Goal: Task Accomplishment & Management: Complete application form

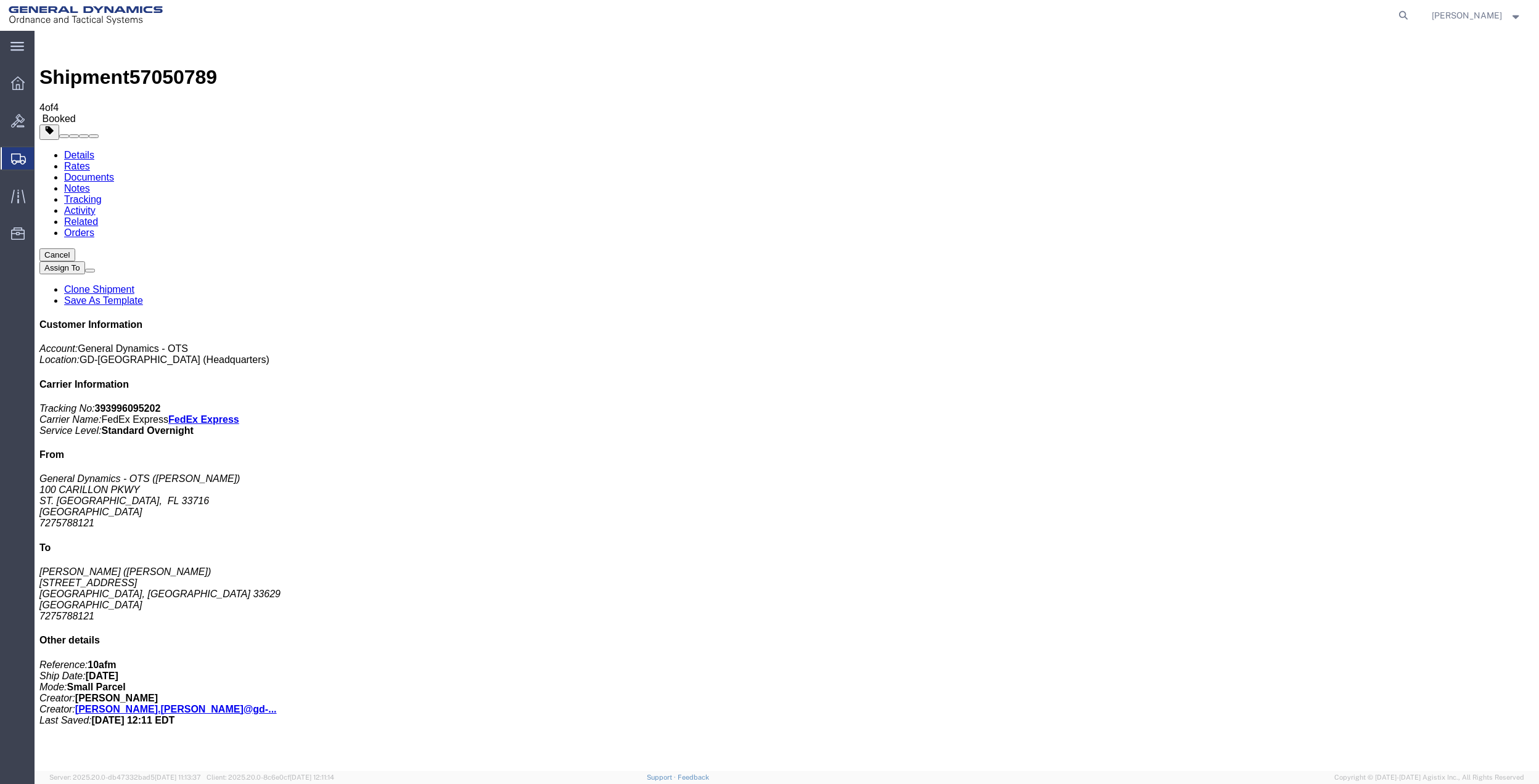
click at [0, 0] on span "Create Shipment" at bounding box center [0, 0] width 0 height 0
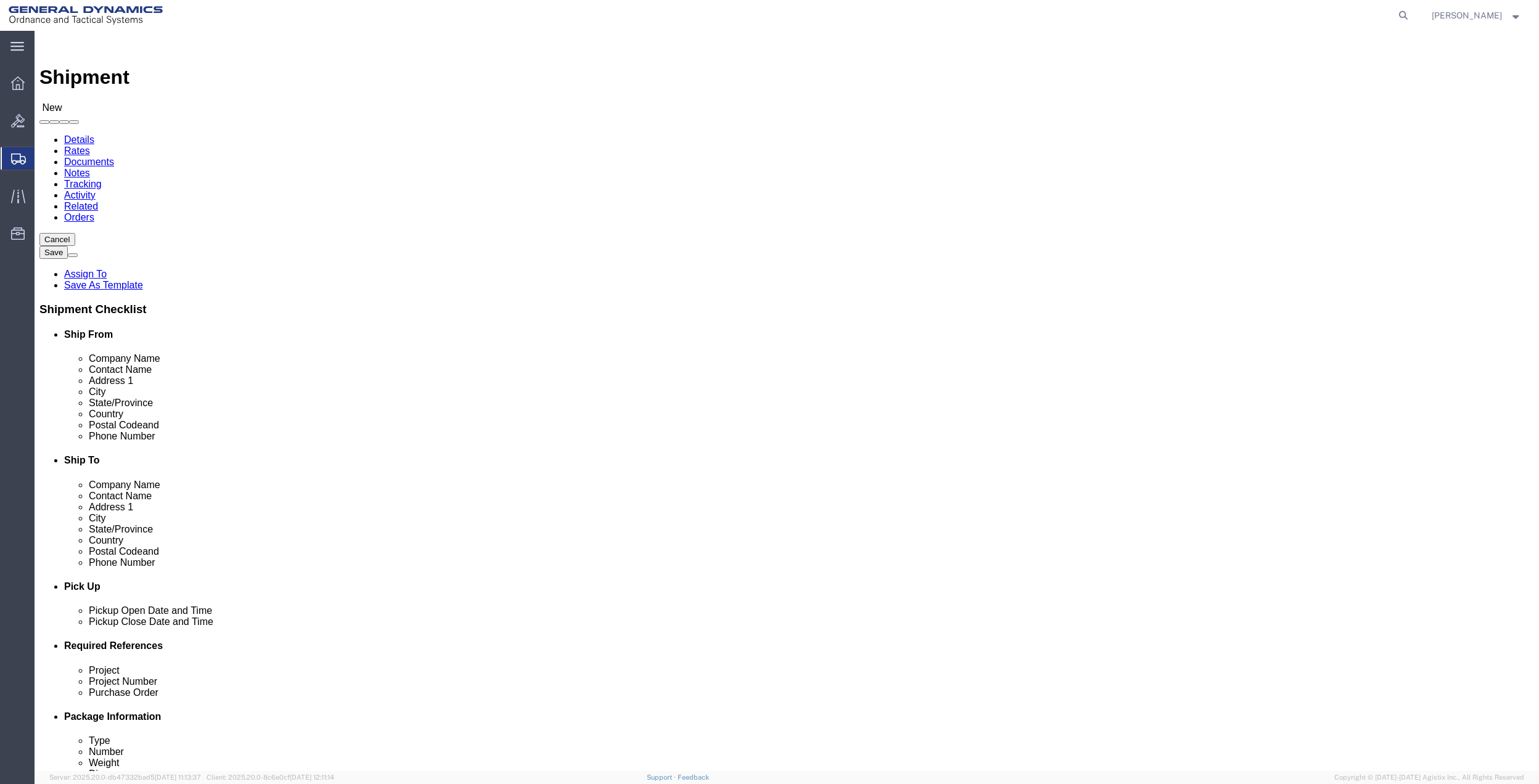
click input "text"
type input "[PERSON_NAME]"
click p "- General Dynamics - OTS - ([PERSON_NAME]) [STREET_ADDRESS]"
select select "FL"
type input "[PERSON_NAME]"
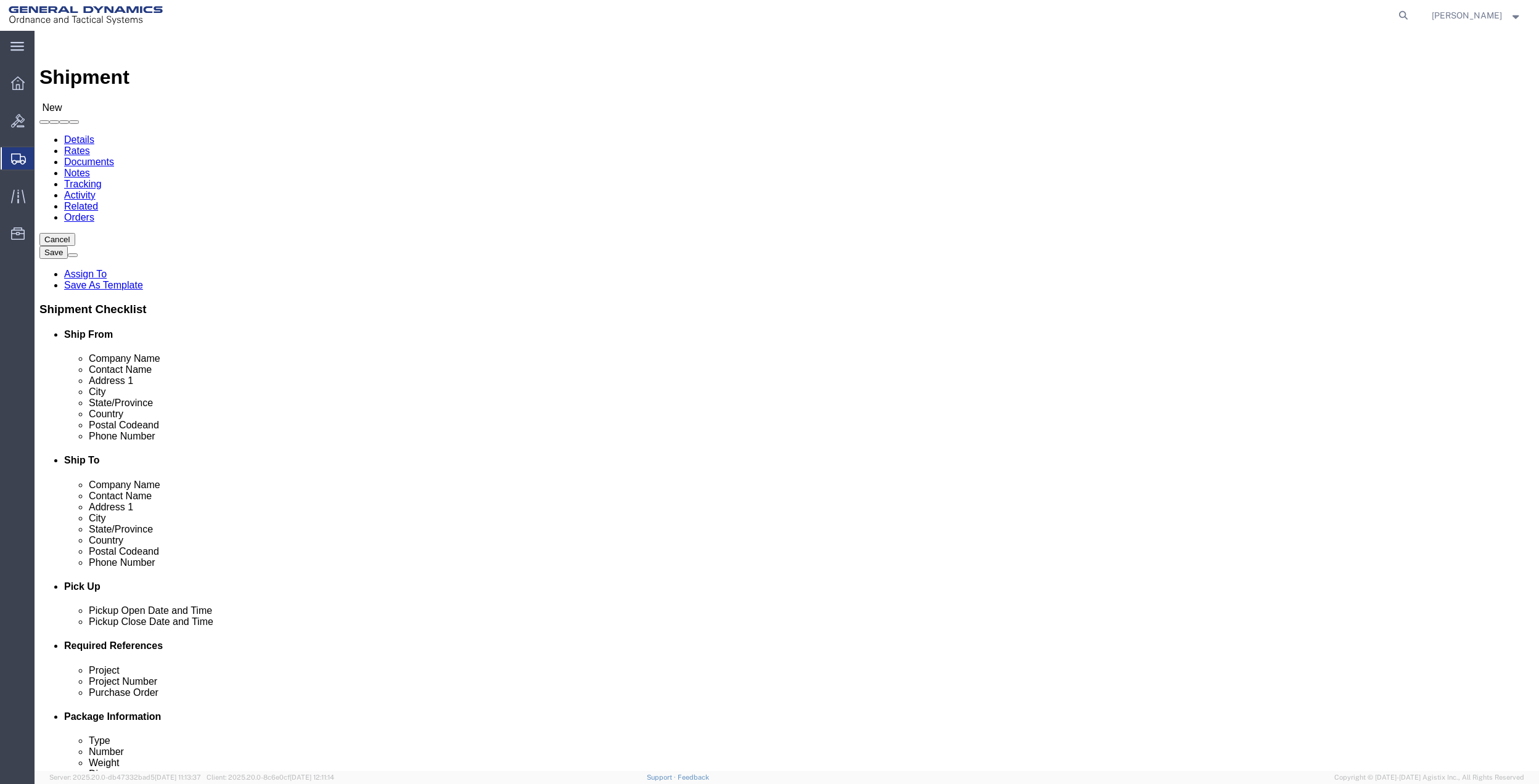
click input "text"
type input "[PERSON_NAME]"
click input "text"
type input "[PERSON_NAME]"
type input "CAL"
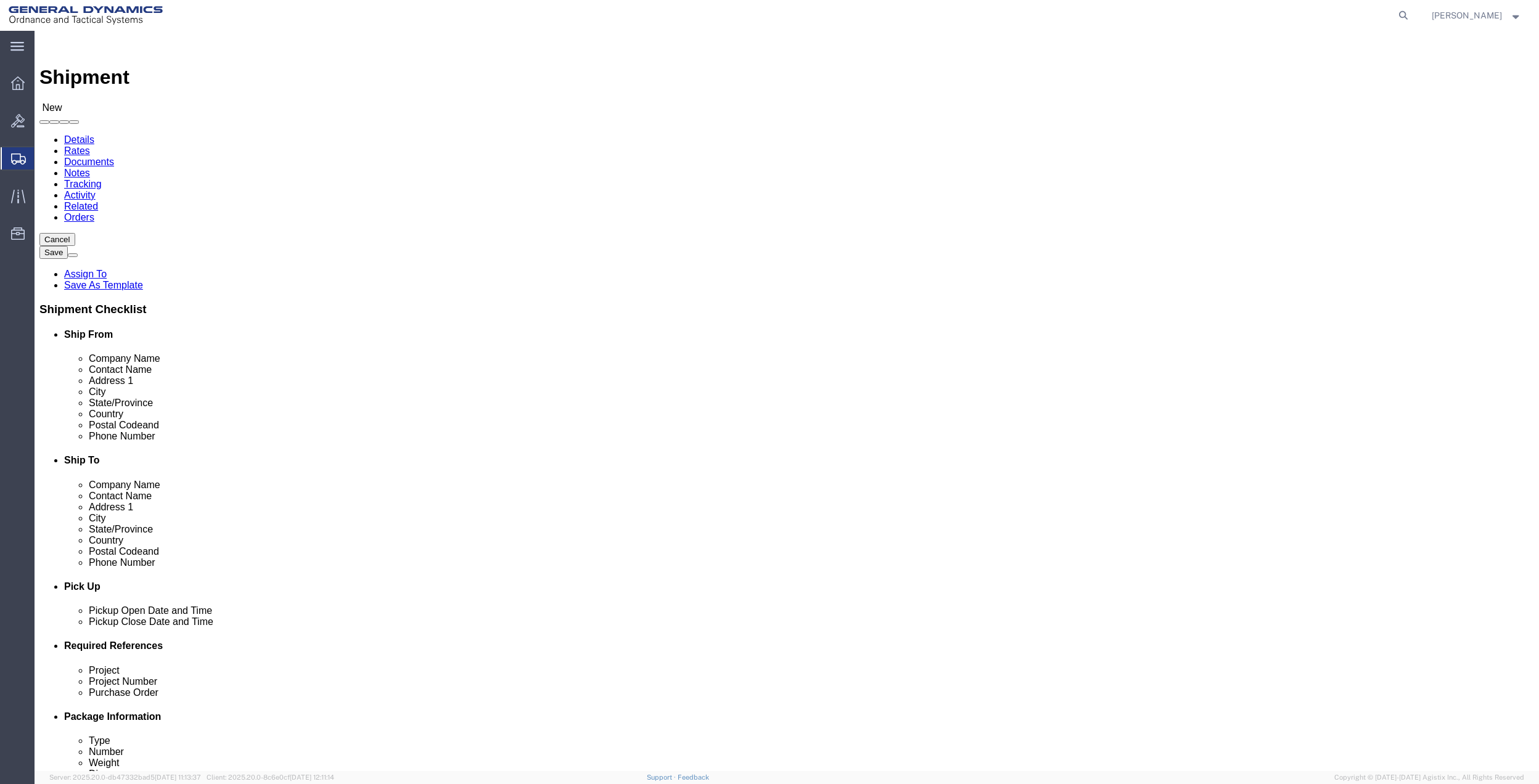
type input "95616"
click input "text"
type input "[PHONE_NUMBER]"
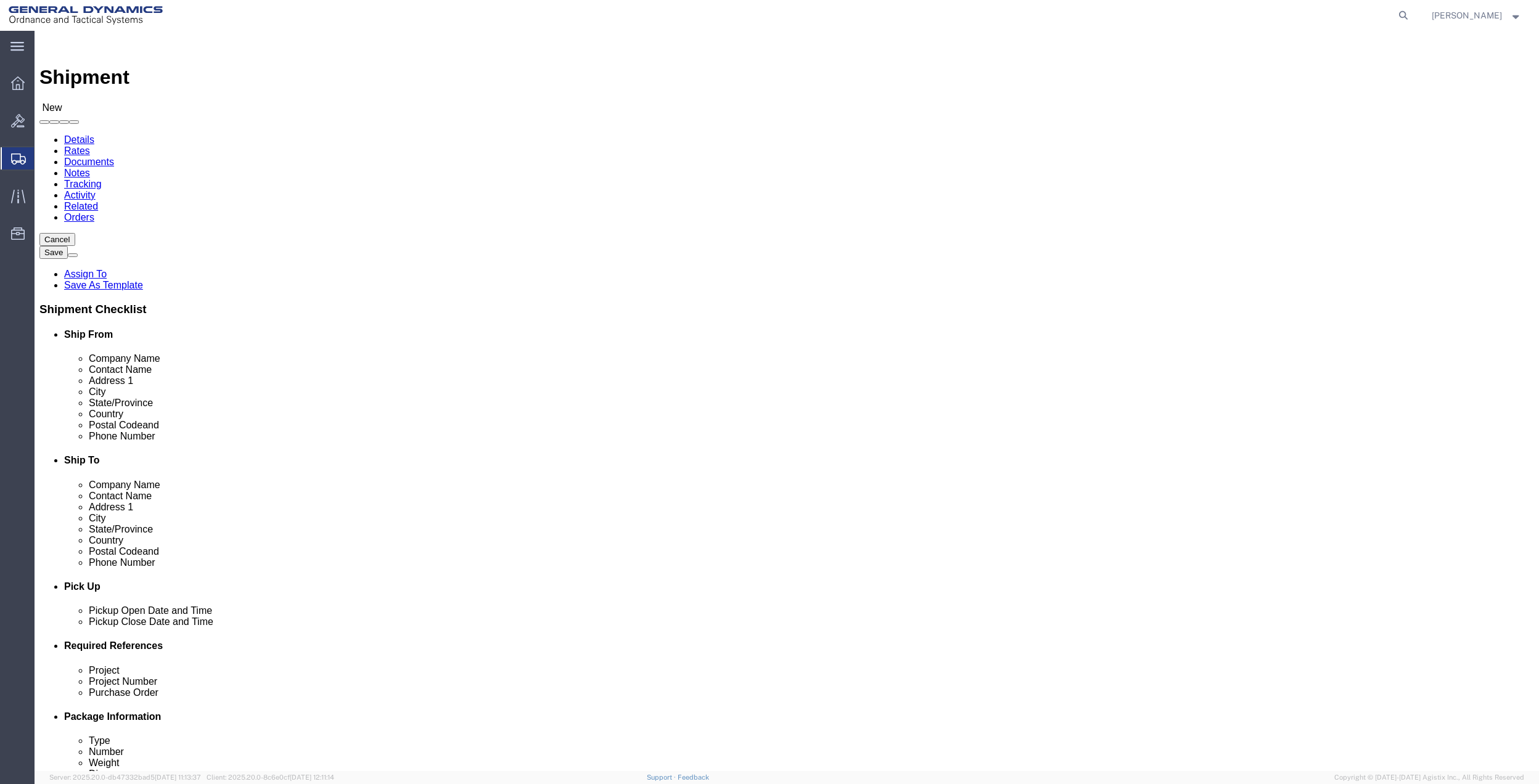
click input "text"
paste input "[PHONE_NUMBER]"
type input "[PHONE_NUMBER]"
click input "text"
type input "[STREET_ADDRESS]"
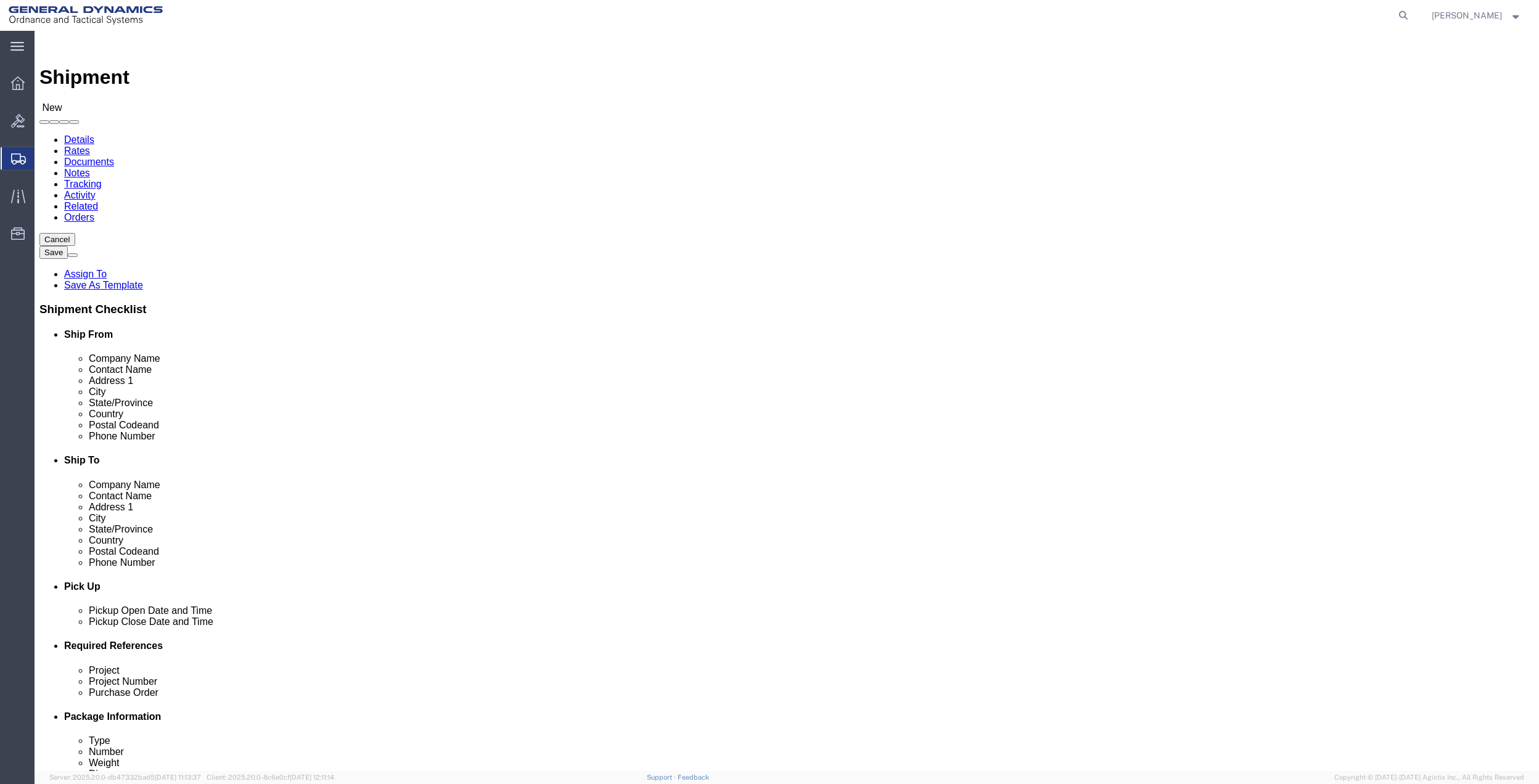
click input "[PERSON_NAME]"
type input "[PERSON_NAME]"
click input "text"
paste input "[PERSON_NAME]"
type input "[PERSON_NAME]"
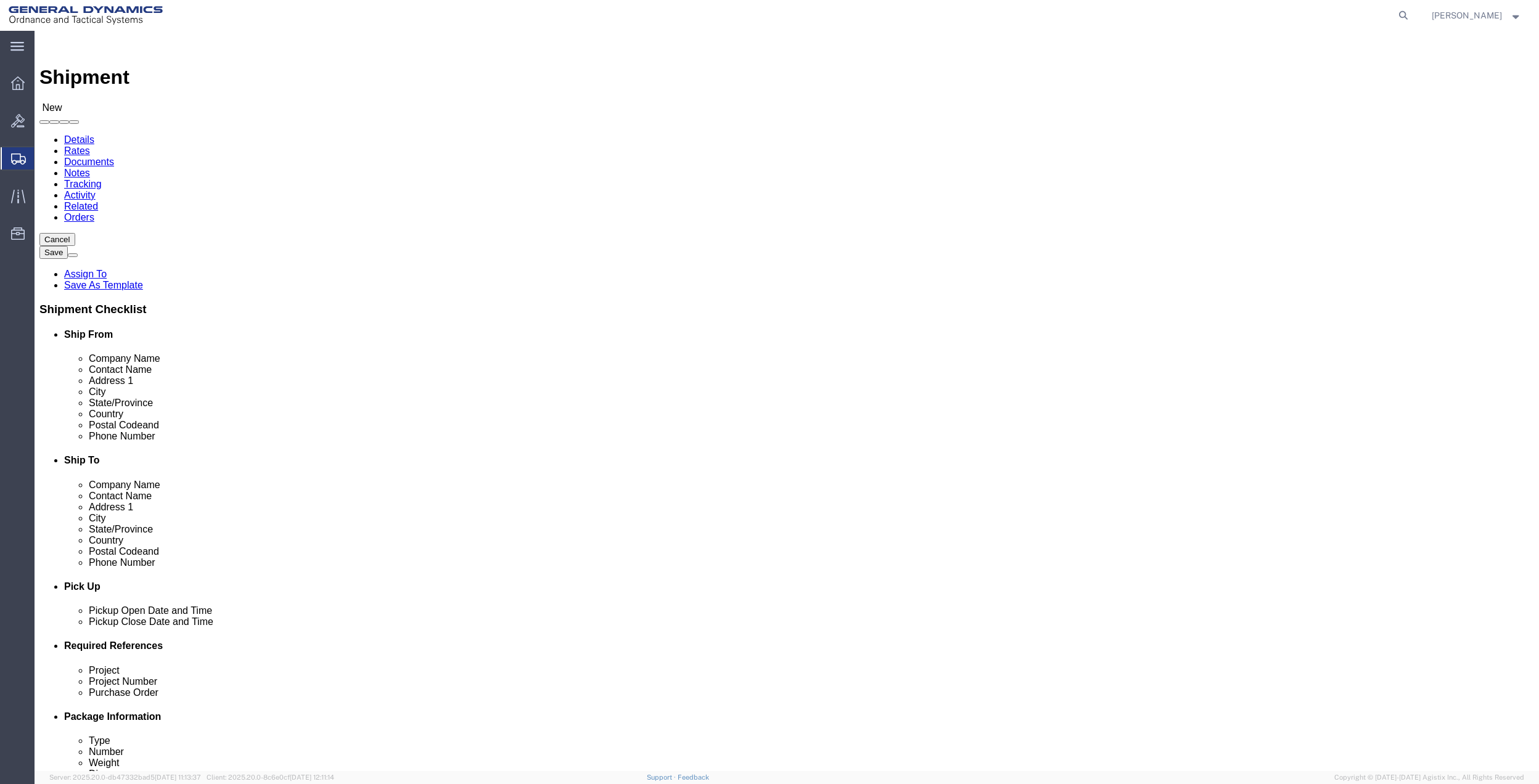
click span
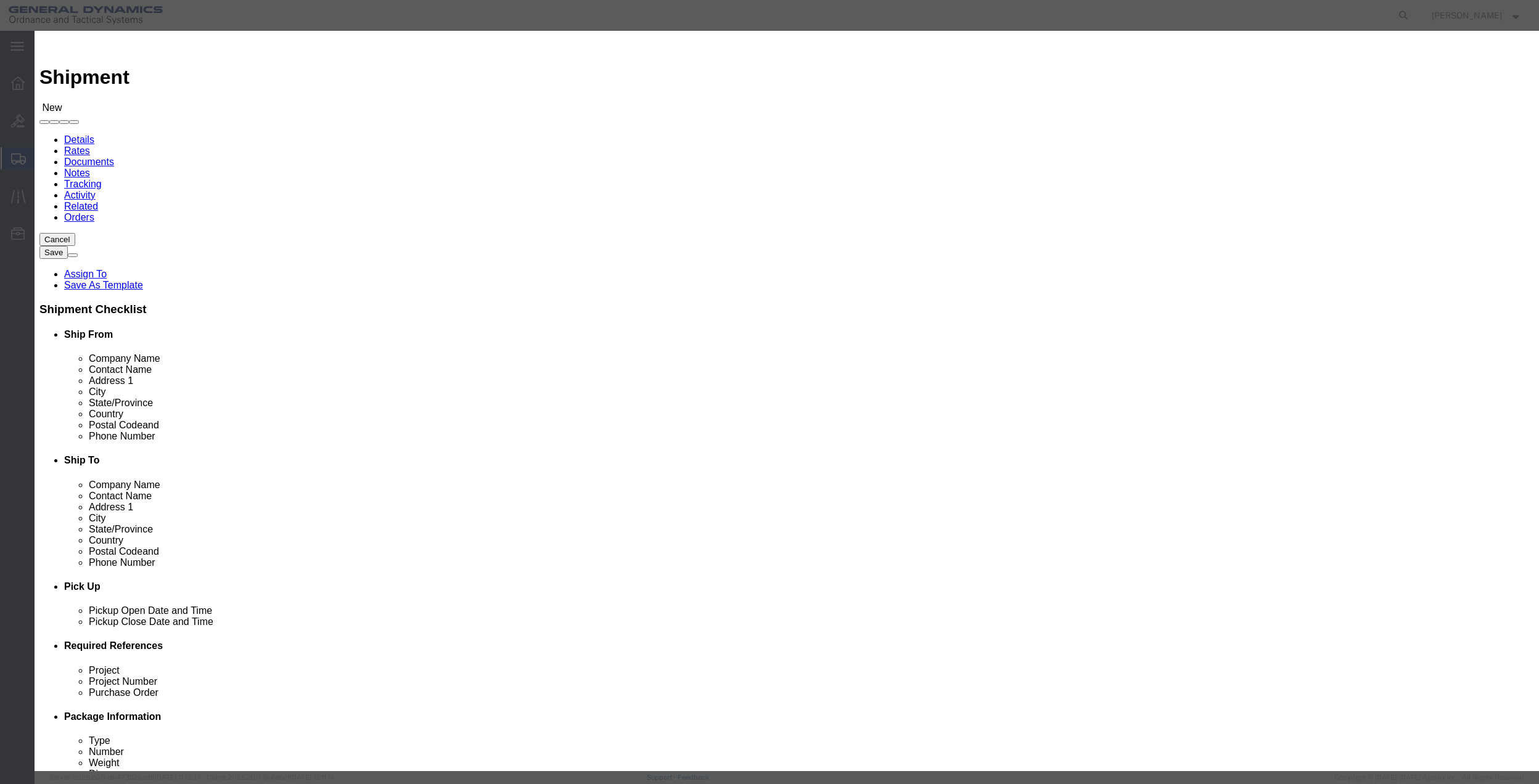
click input "checkbox"
checkbox input "true"
click button "Save"
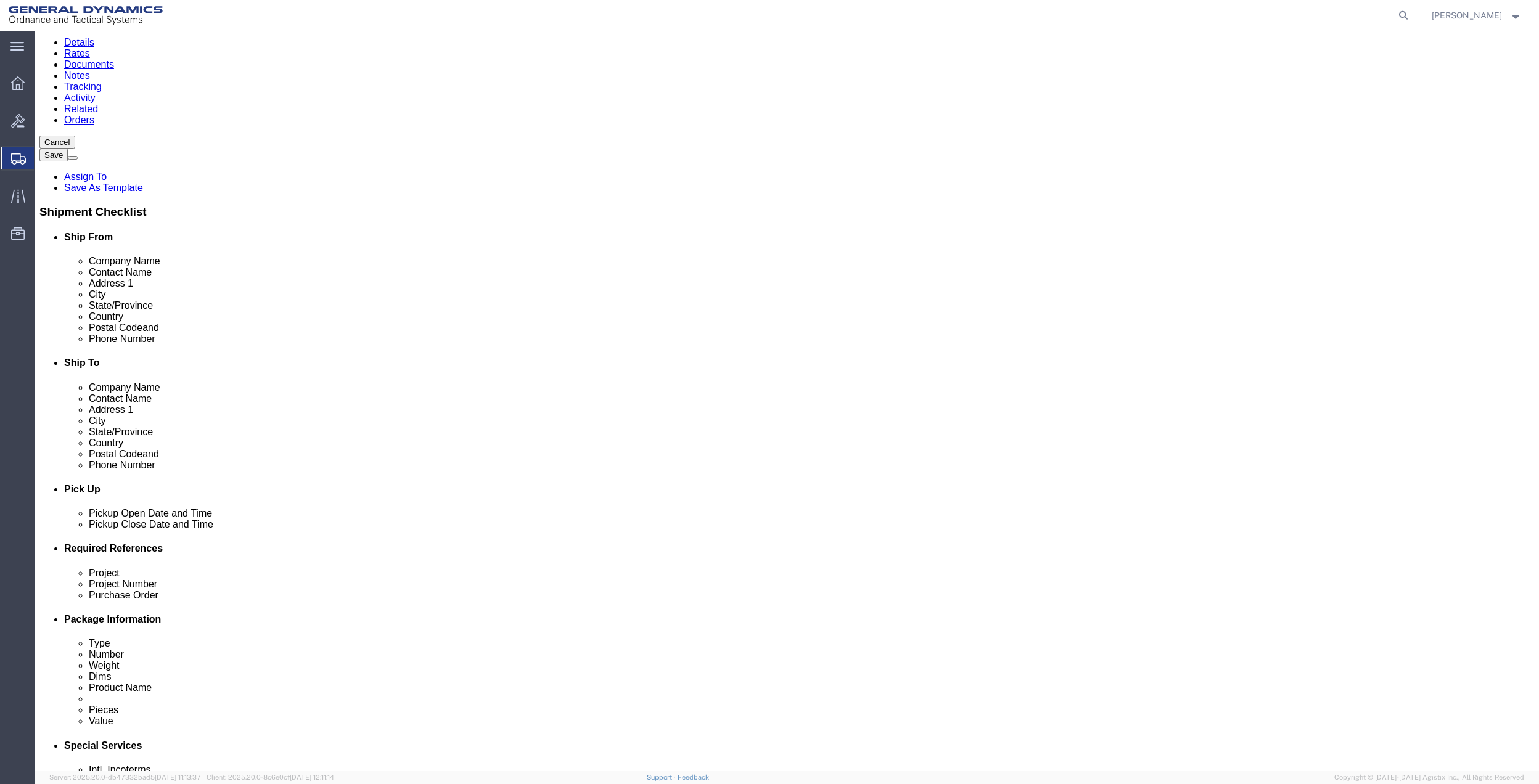
scroll to position [322, 0]
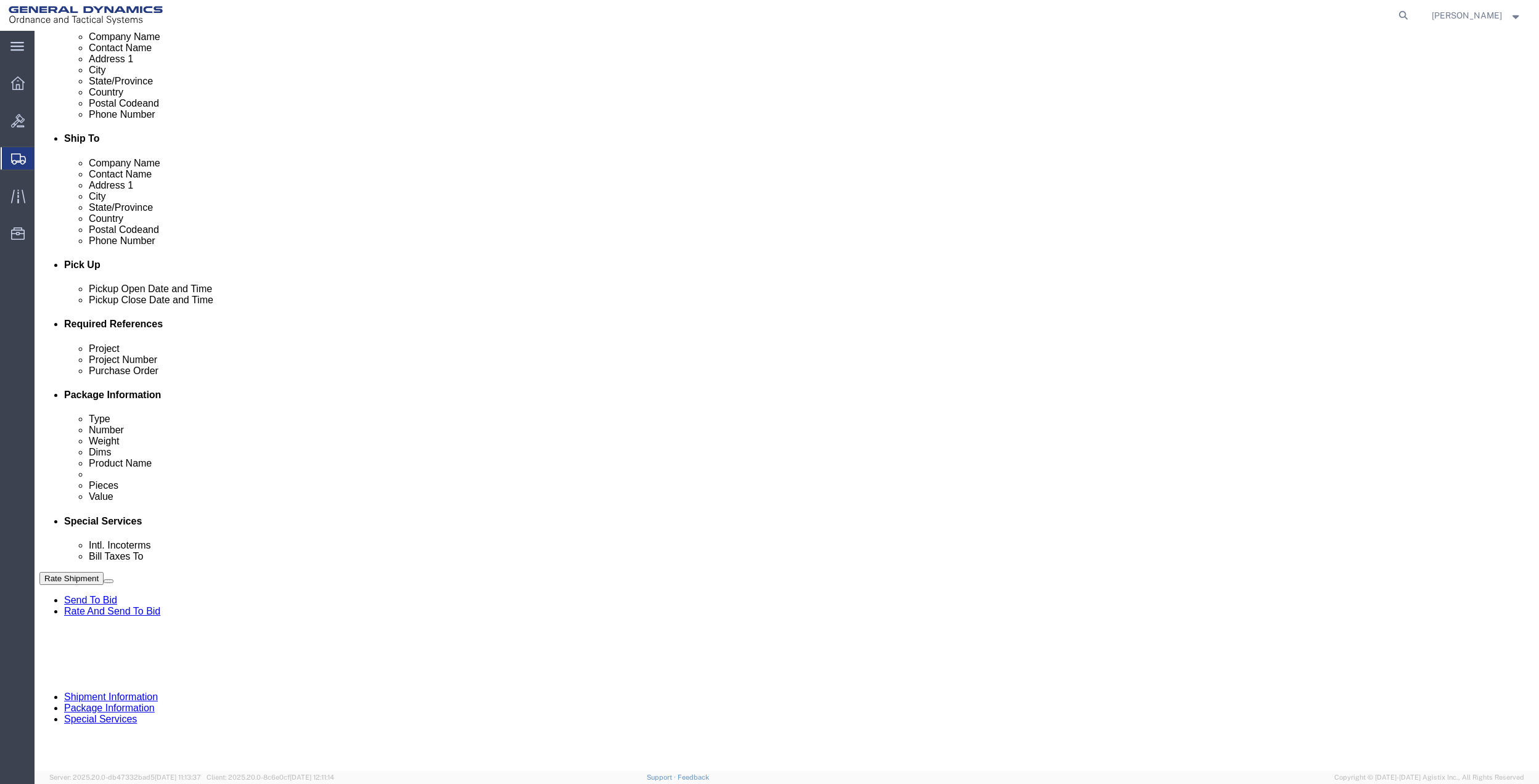
click button "Add reference"
click div "Project Project Number Purchase Order Select Account Type Activity ID Airline A…"
click input "text"
type input "10GAH"
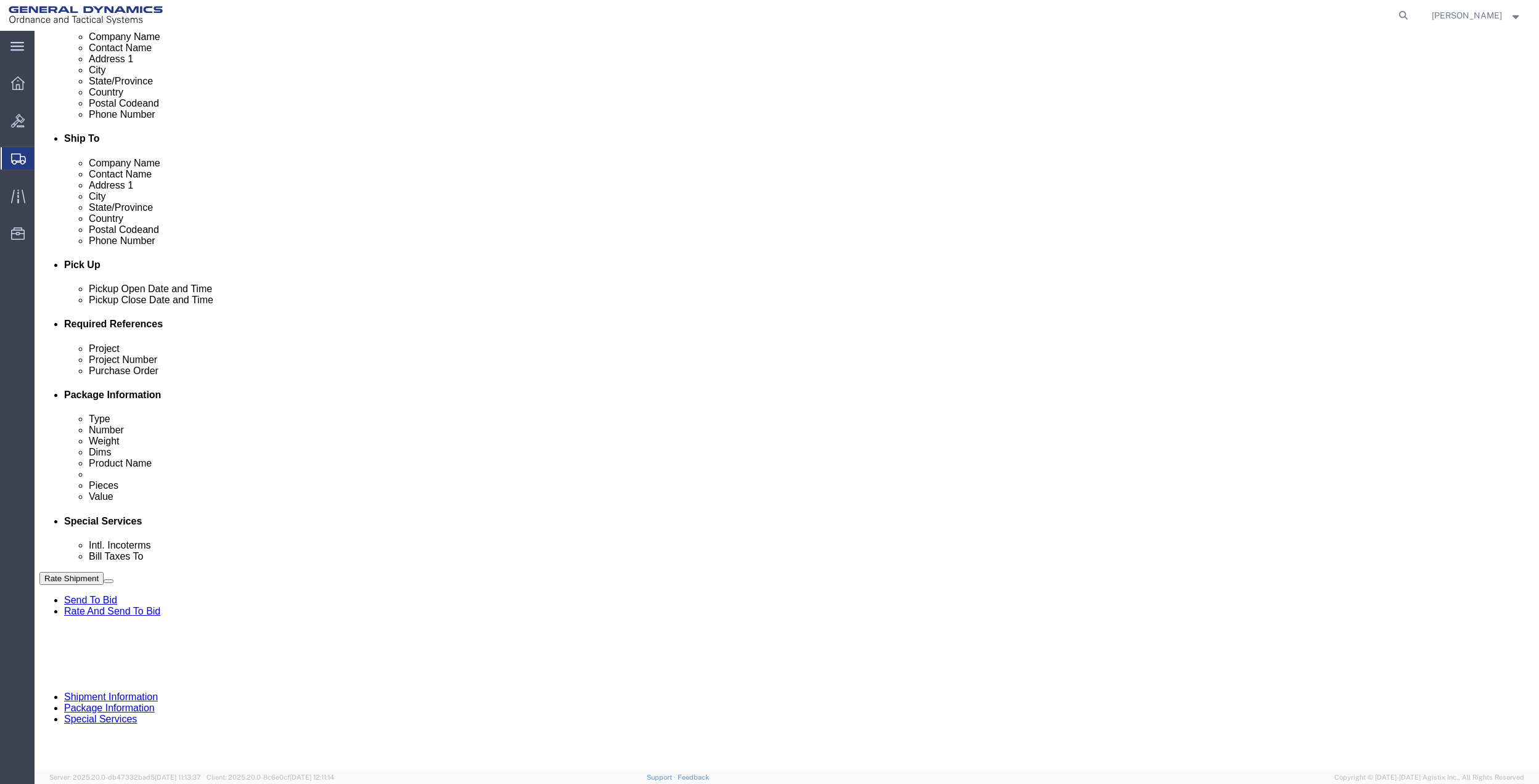
click input "text"
paste input "10GAH"
type input "10GAH"
click input "text"
paste input "10GAH"
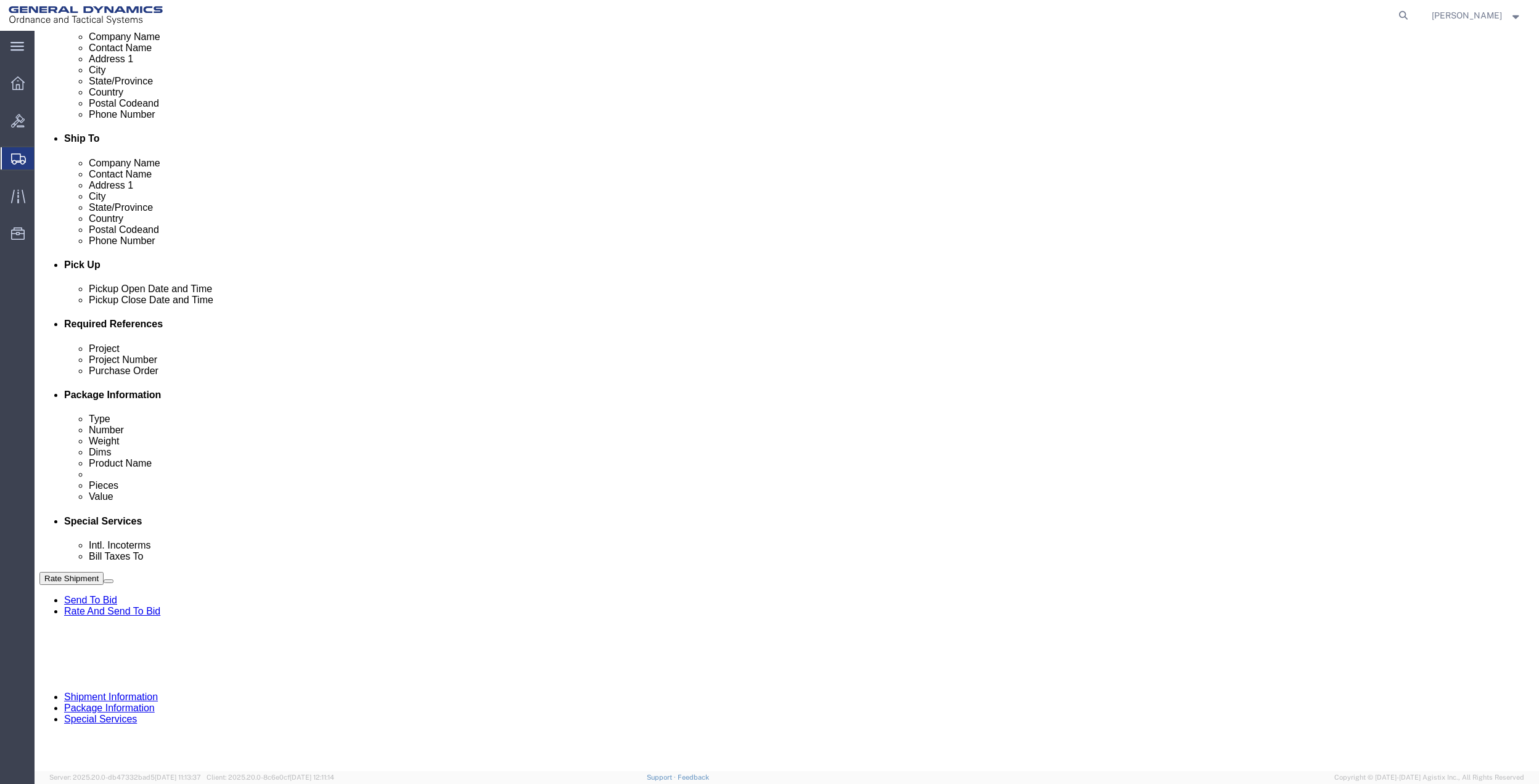
type input "10GAH"
drag, startPoint x: 247, startPoint y: 459, endPoint x: 233, endPoint y: 465, distance: 15.2
click input "text"
paste input "10GAH"
type input "10GAH"
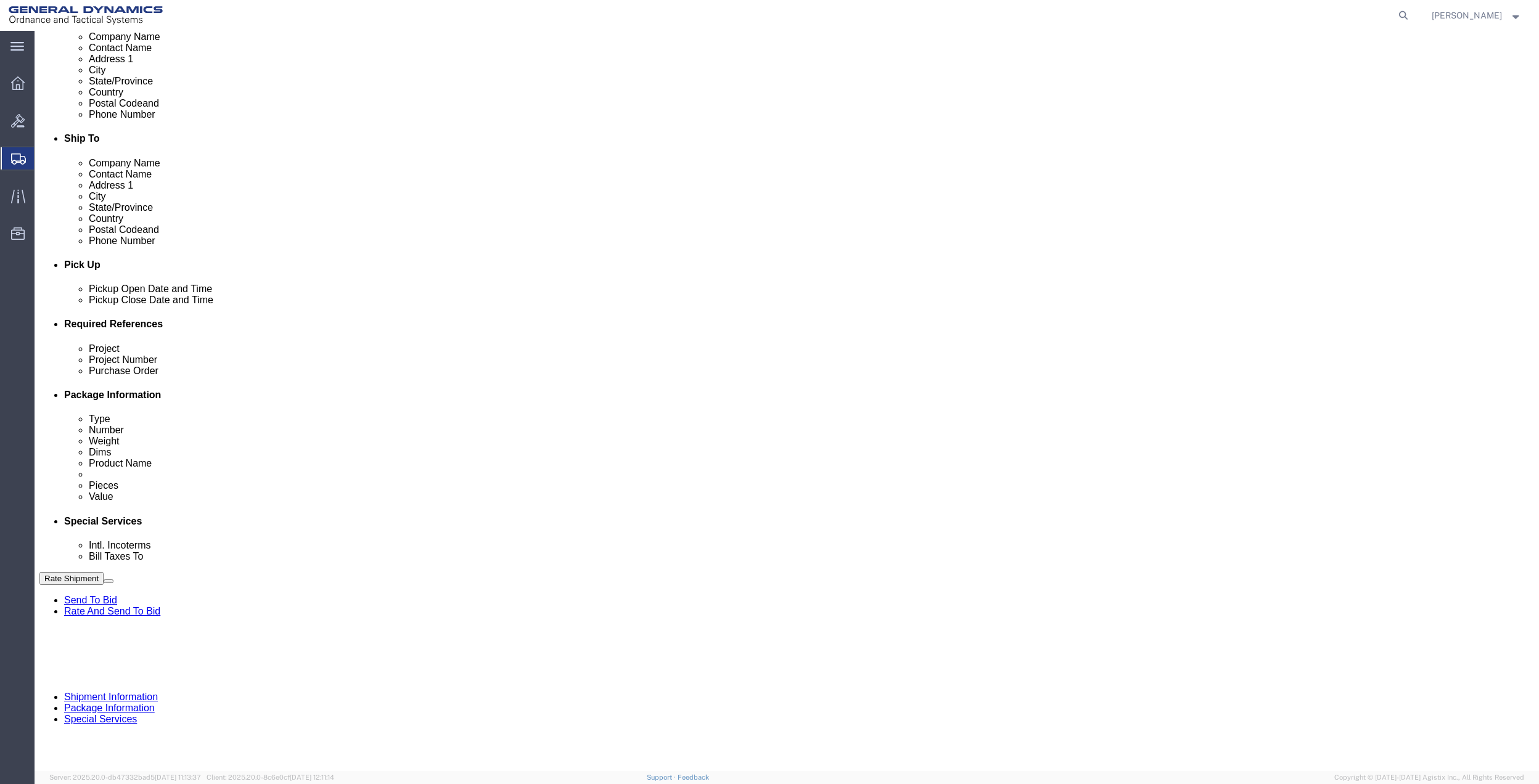
click select "Select Account Type Activity ID Airline Appointment Number ASN Batch Request # …"
select select "DEPT"
click select "Select Account Type Activity ID Airline Appointment Number ASN Batch Request # …"
click link "Package Information"
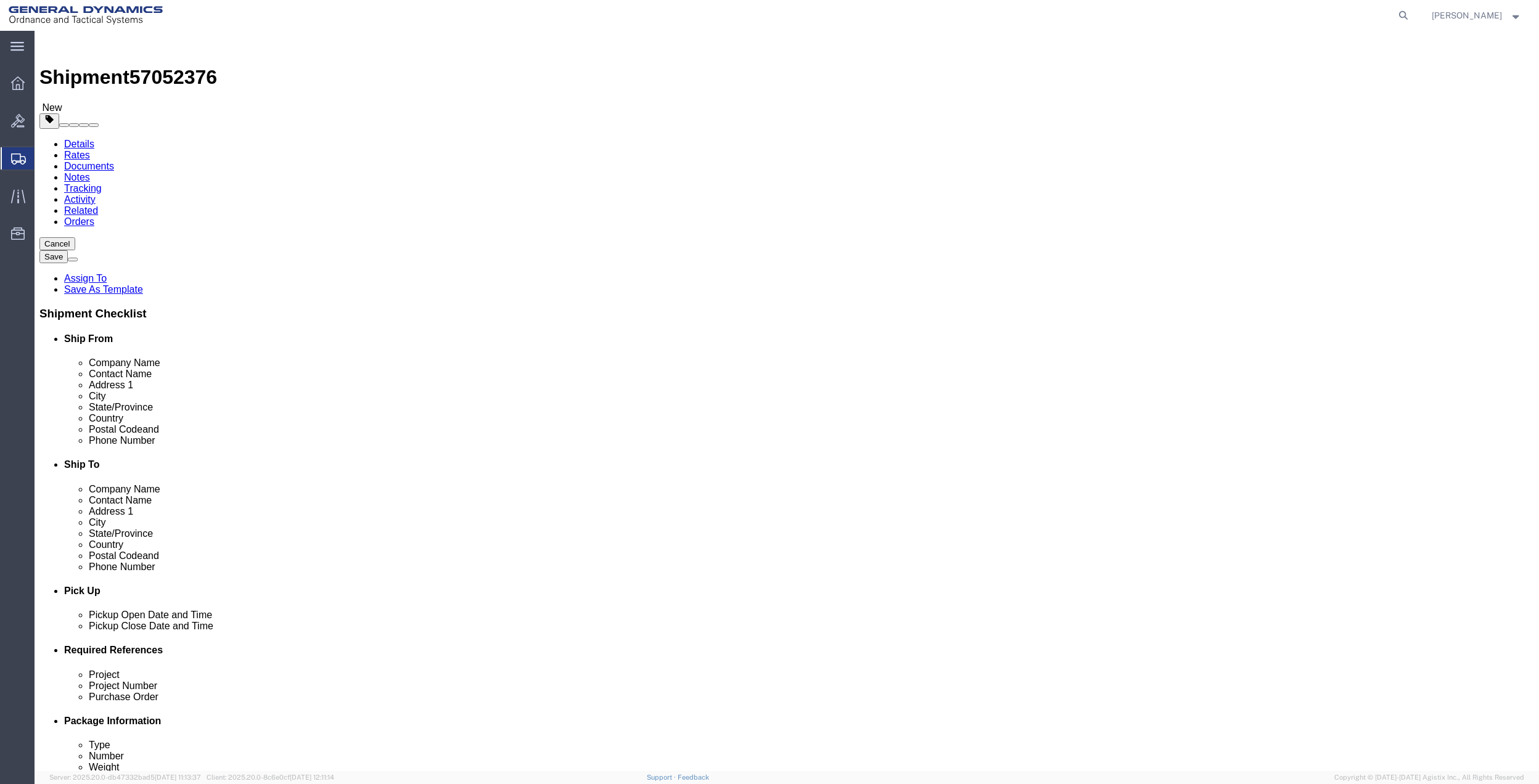
click select "Select Bale(s) Basket(s) Bolt(s) Bottle(s) Buckets Bulk Bundle(s) Can(s) Cardbo…"
select select "ENV"
click select "Select Bale(s) Basket(s) Bolt(s) Bottle(s) Buckets Bulk Bundle(s) Can(s) Cardbo…"
type input "9.50"
type input "12.50"
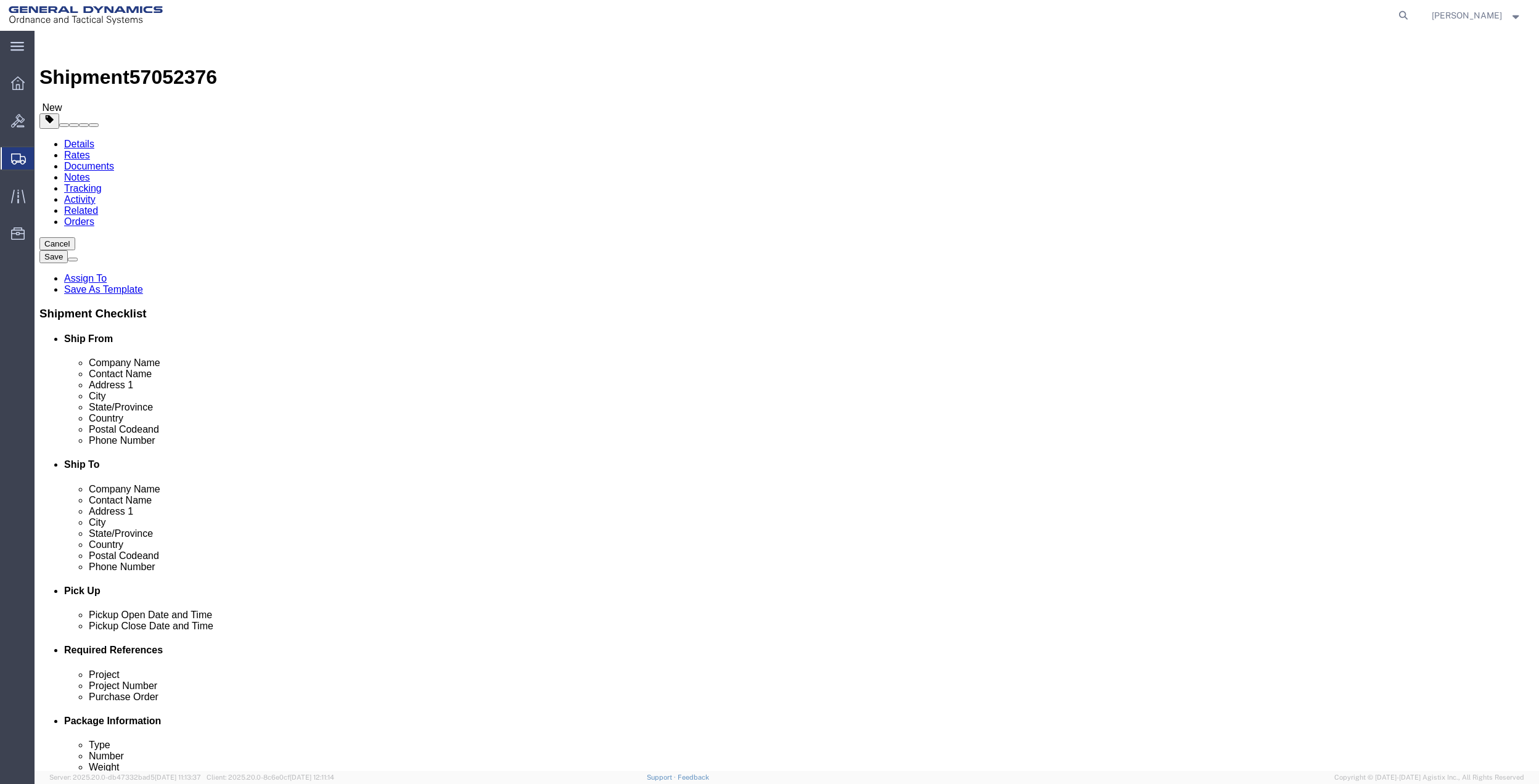
type input "0.25"
type input "1"
click link "Add Content"
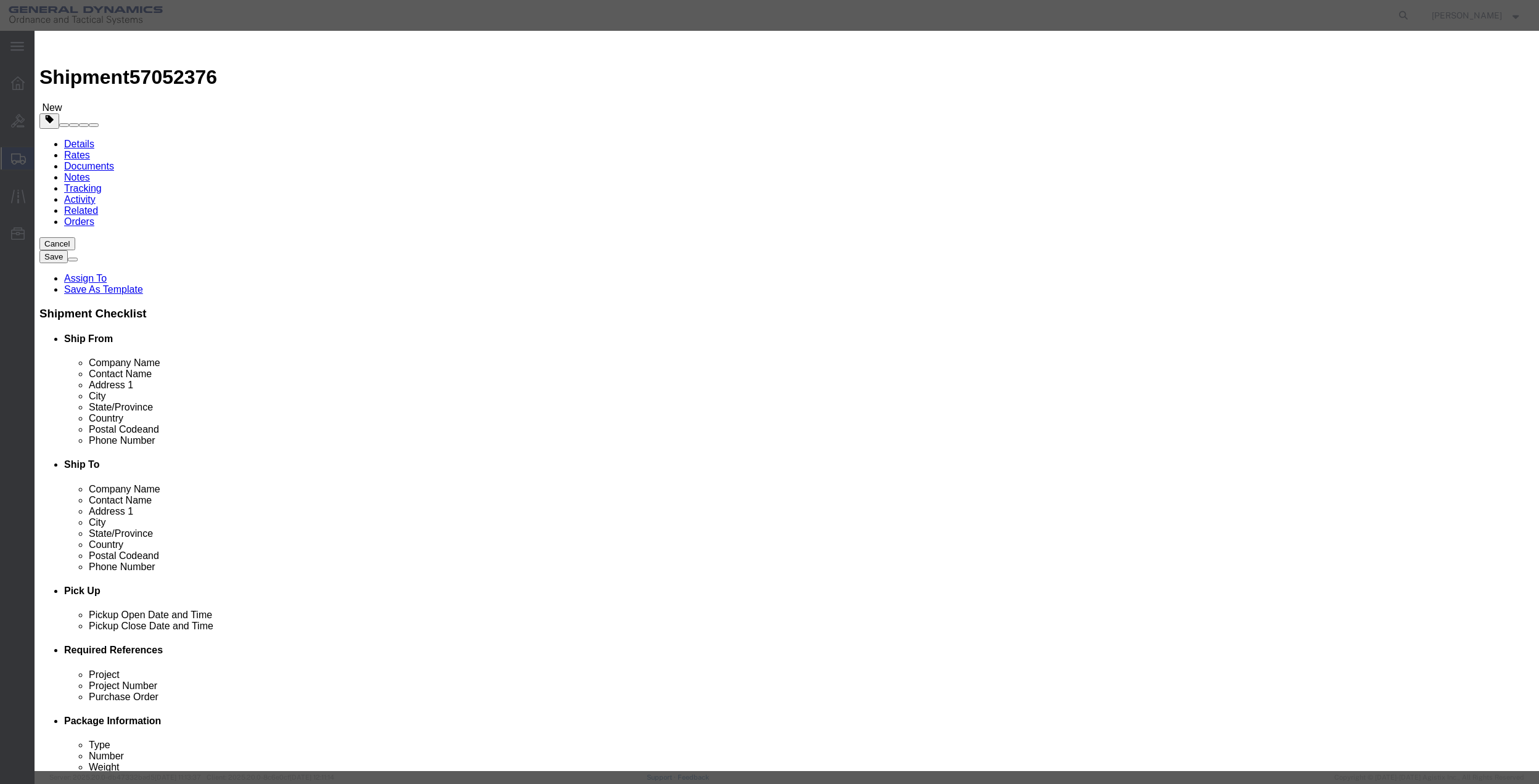
click input "text"
type input "misc"
type input "100"
click input "0"
type input "01"
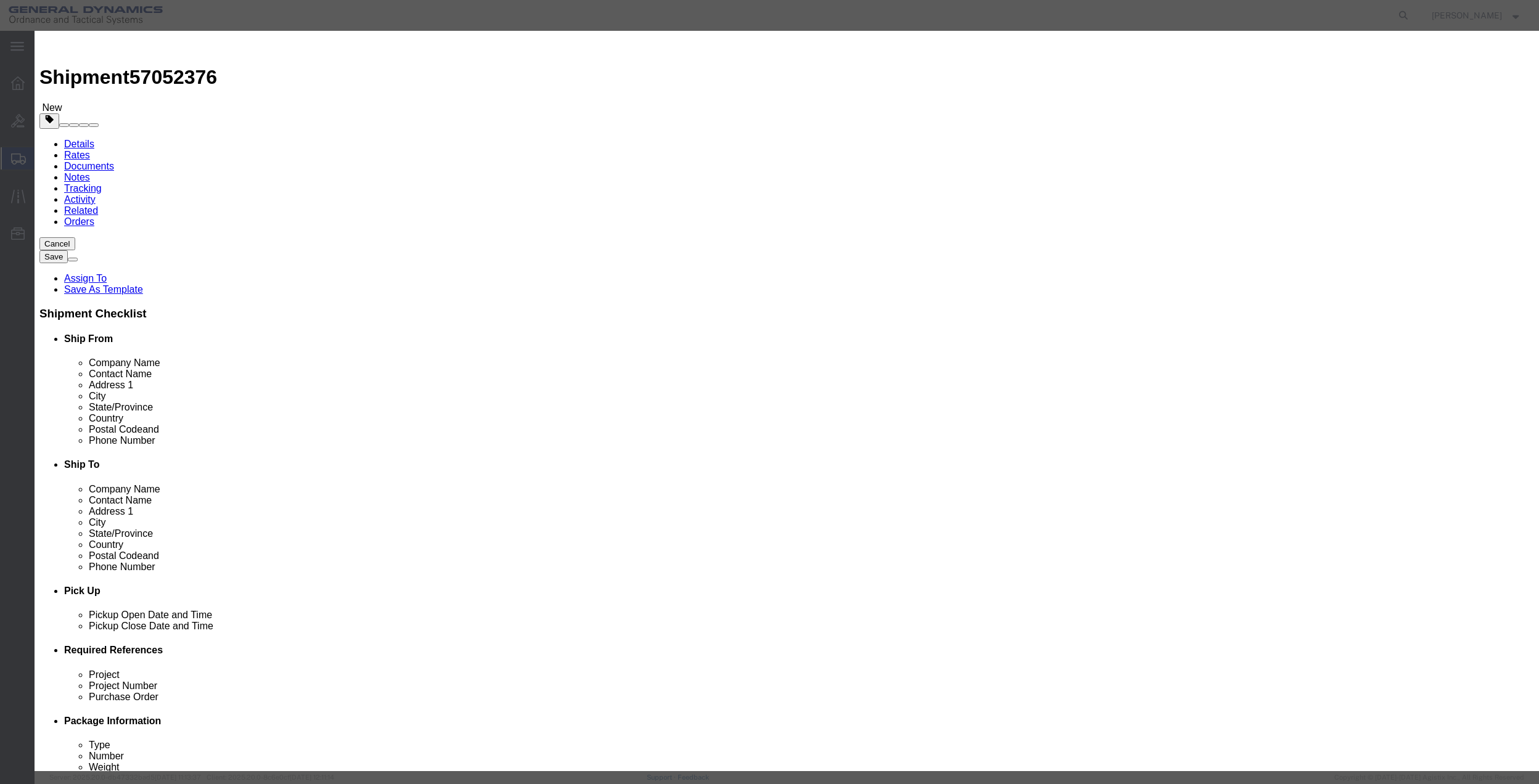
click select "Select 50 55 60 65 70 85 92.5 100 125 175 250 300 400"
select select "70"
click select "Select 50 55 60 65 70 85 92.5 100 125 175 250 300 400"
click button "Save & Close"
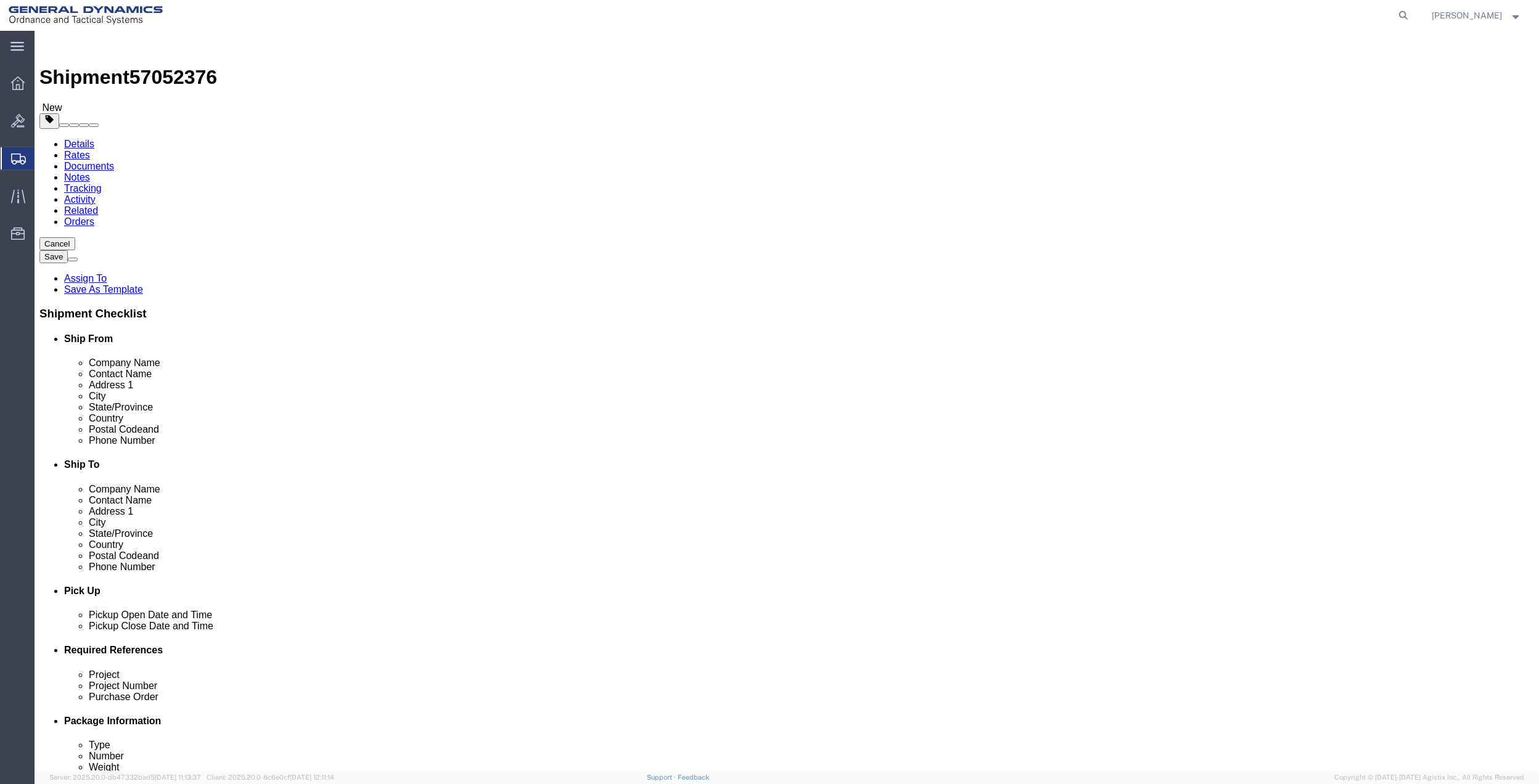
click link "Special Services"
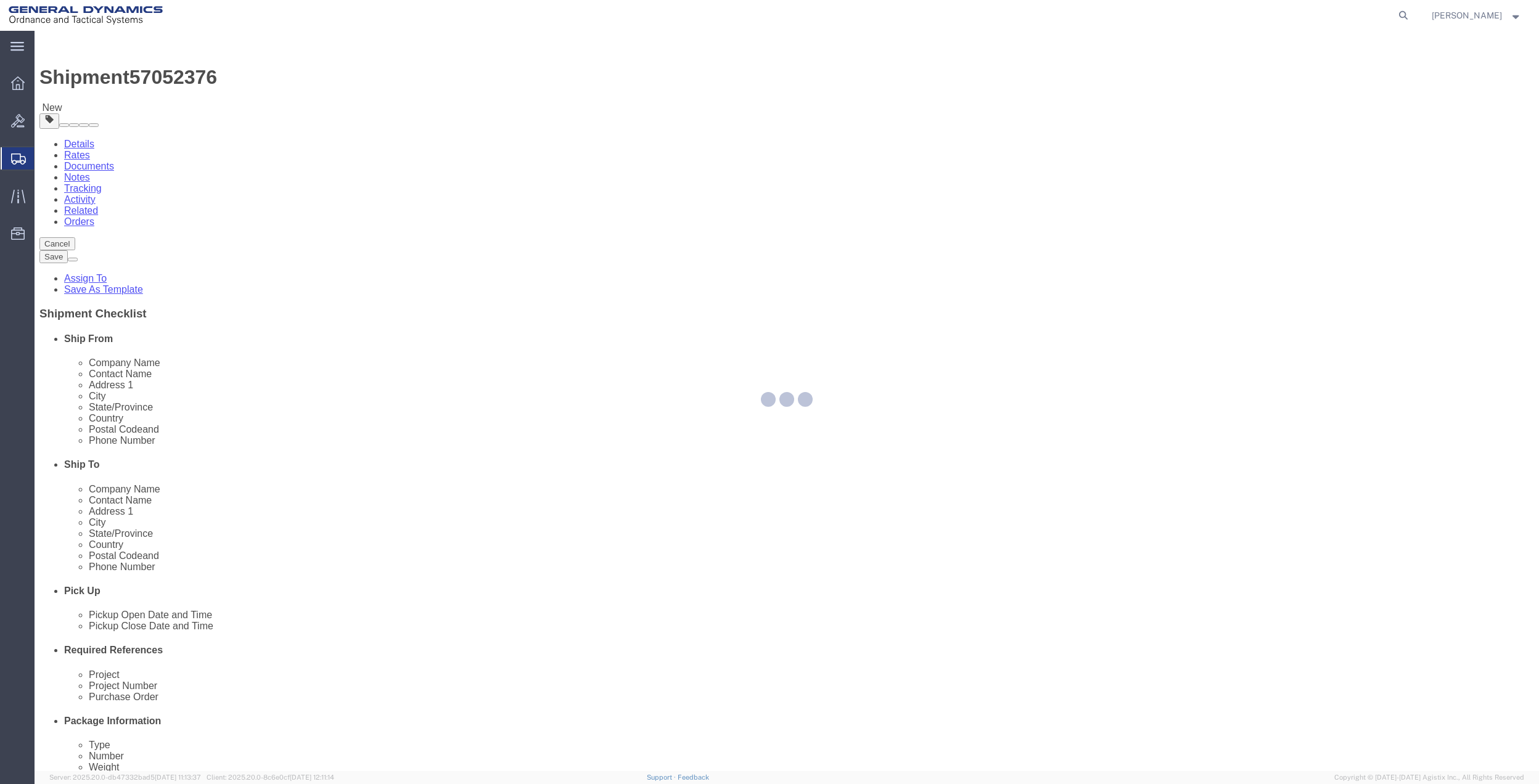
select select
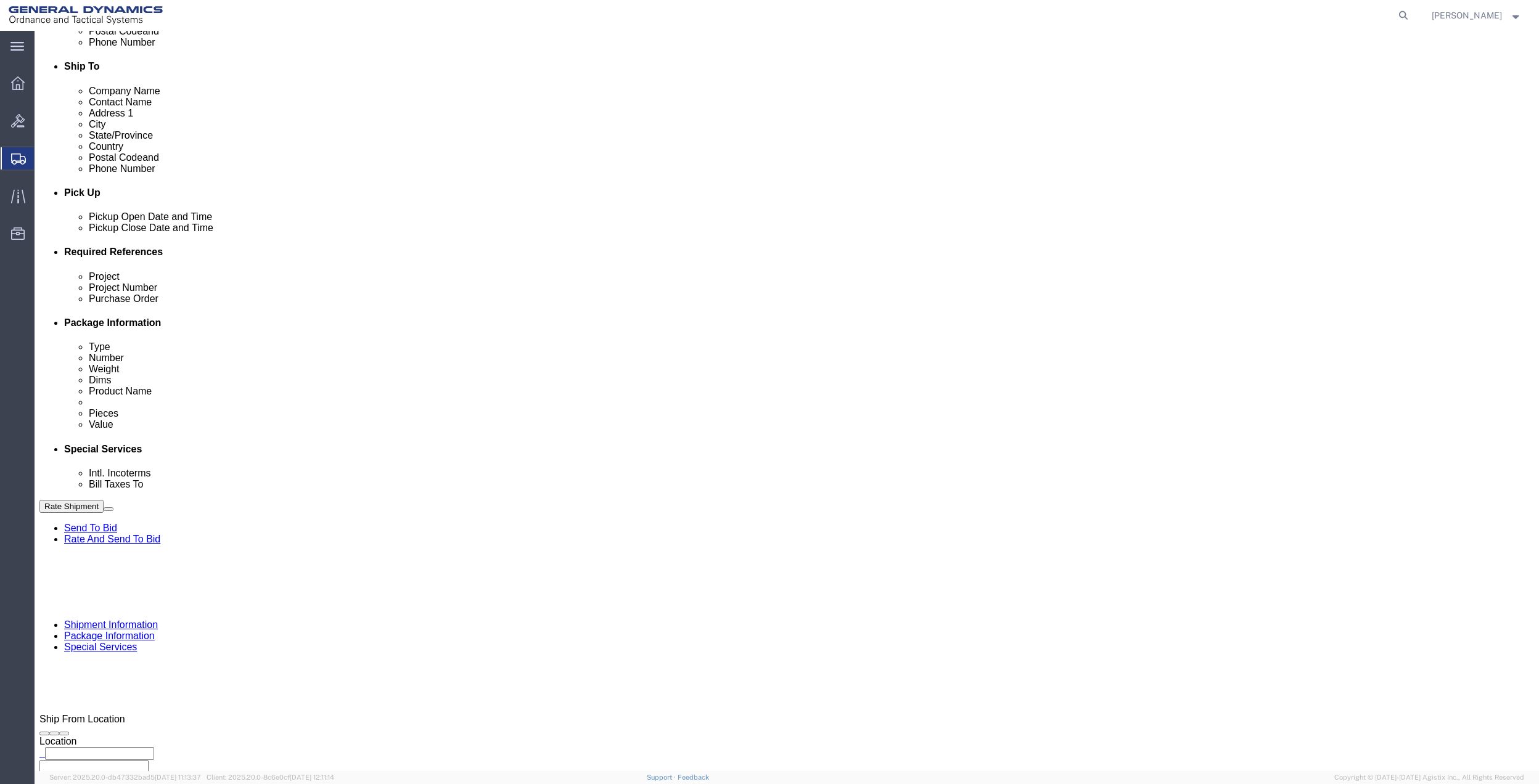
scroll to position [410, 0]
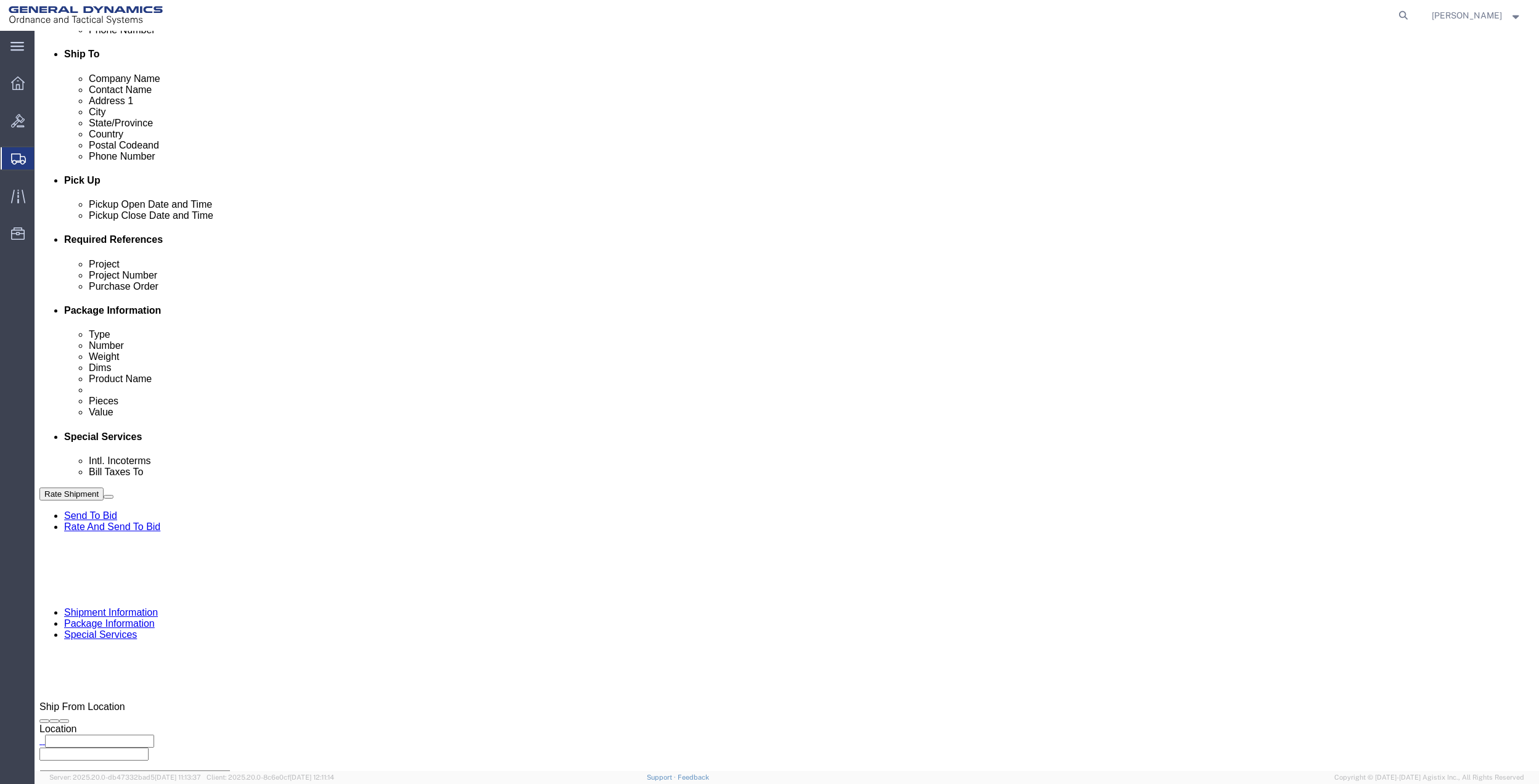
click div "Cost Center Select Buyer Cost Center Department Operations Number Order Number …"
click select "Select Buyer Cost Center Department Operations Number Order Number Sales Person"
select select "DEPARTMENT"
click select "Select Buyer Cost Center Department Operations Number Order Number Sales Person"
click select "Select [GEOGRAPHIC_DATA] [GEOGRAPHIC_DATA] [GEOGRAPHIC_DATA] [GEOGRAPHIC_DATA] …"
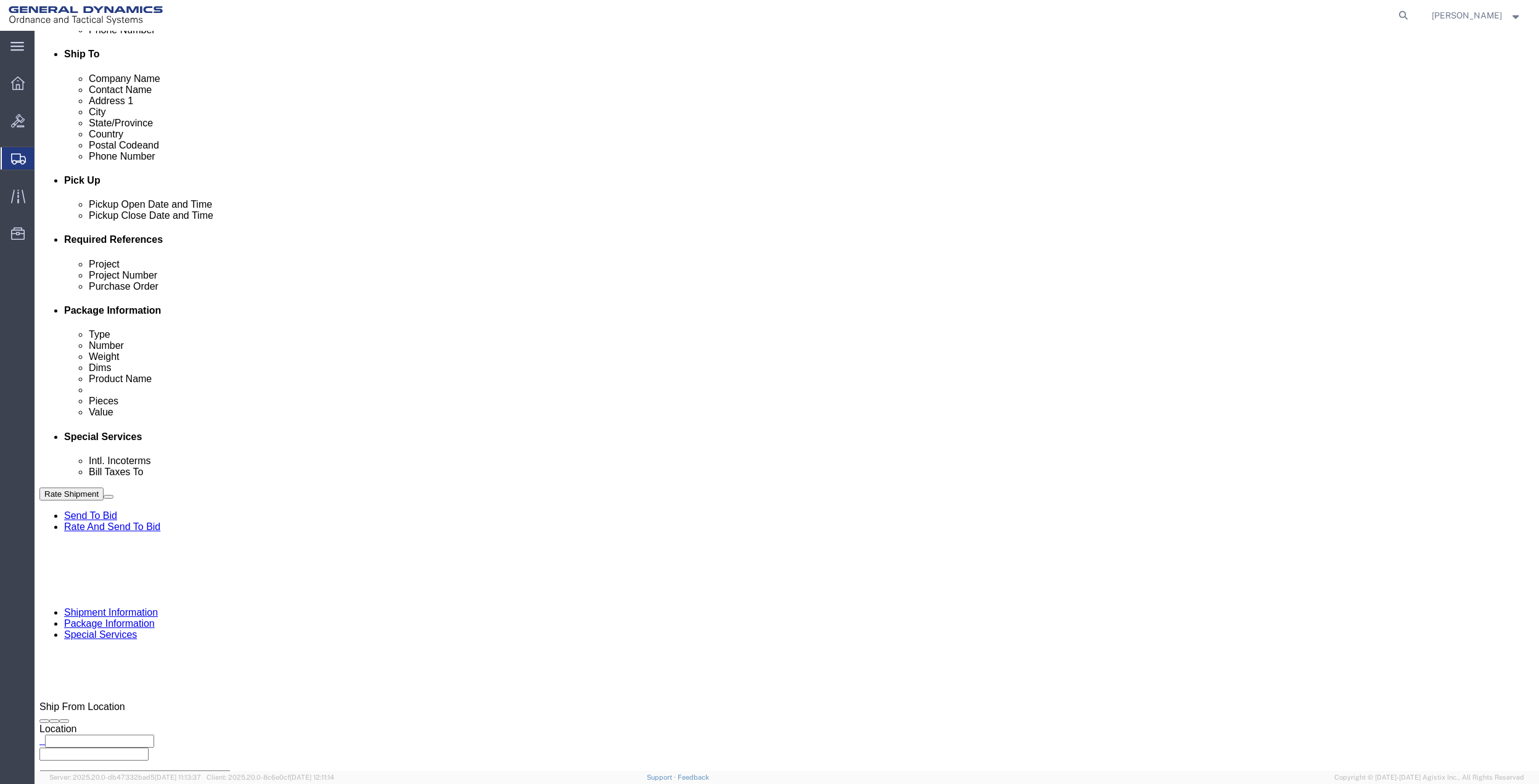
select select "1763983"
click select "Select [GEOGRAPHIC_DATA] [GEOGRAPHIC_DATA] [GEOGRAPHIC_DATA] [GEOGRAPHIC_DATA] …"
drag, startPoint x: 1063, startPoint y: 301, endPoint x: 1062, endPoint y: 312, distance: 11.0
click select "Select 10AFM 10GAG 10GAH 10GFL 10GFO 10GIE 10GIS 30MABS St [PERSON_NAME] Program"
select select "214681"
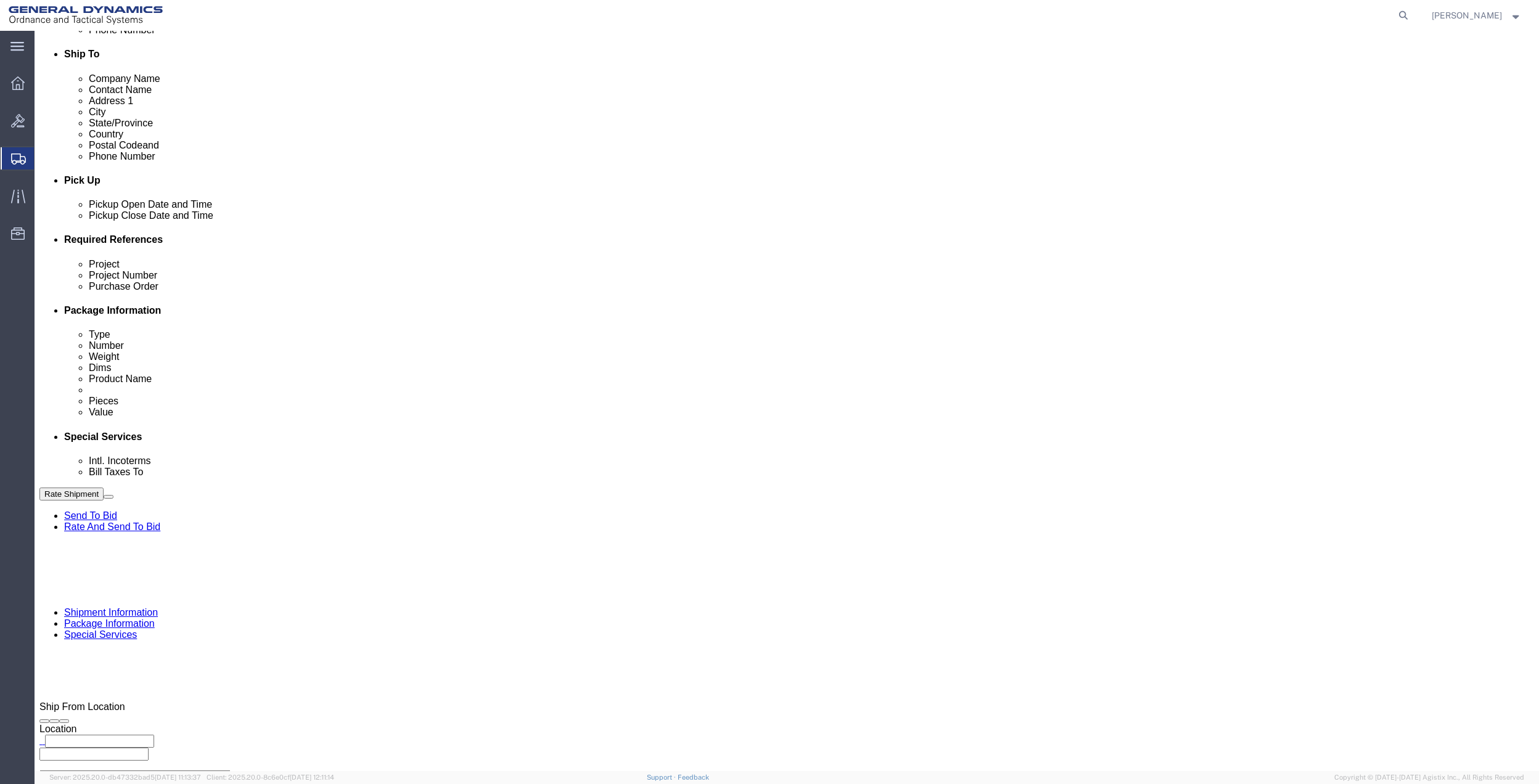
click select "Select 10AFM 10GAG 10GAH 10GFL 10GFO 10GIE 10GIS 30MABS St [PERSON_NAME] Program"
click input "General Dynamics OTS % Data2Logistics"
click p "- GEDOTS %DATA 2 LOGISTICS - (GEDOTS %DATA 2 LOGISTICS) [GEOGRAPHIC_DATA][PERSO…"
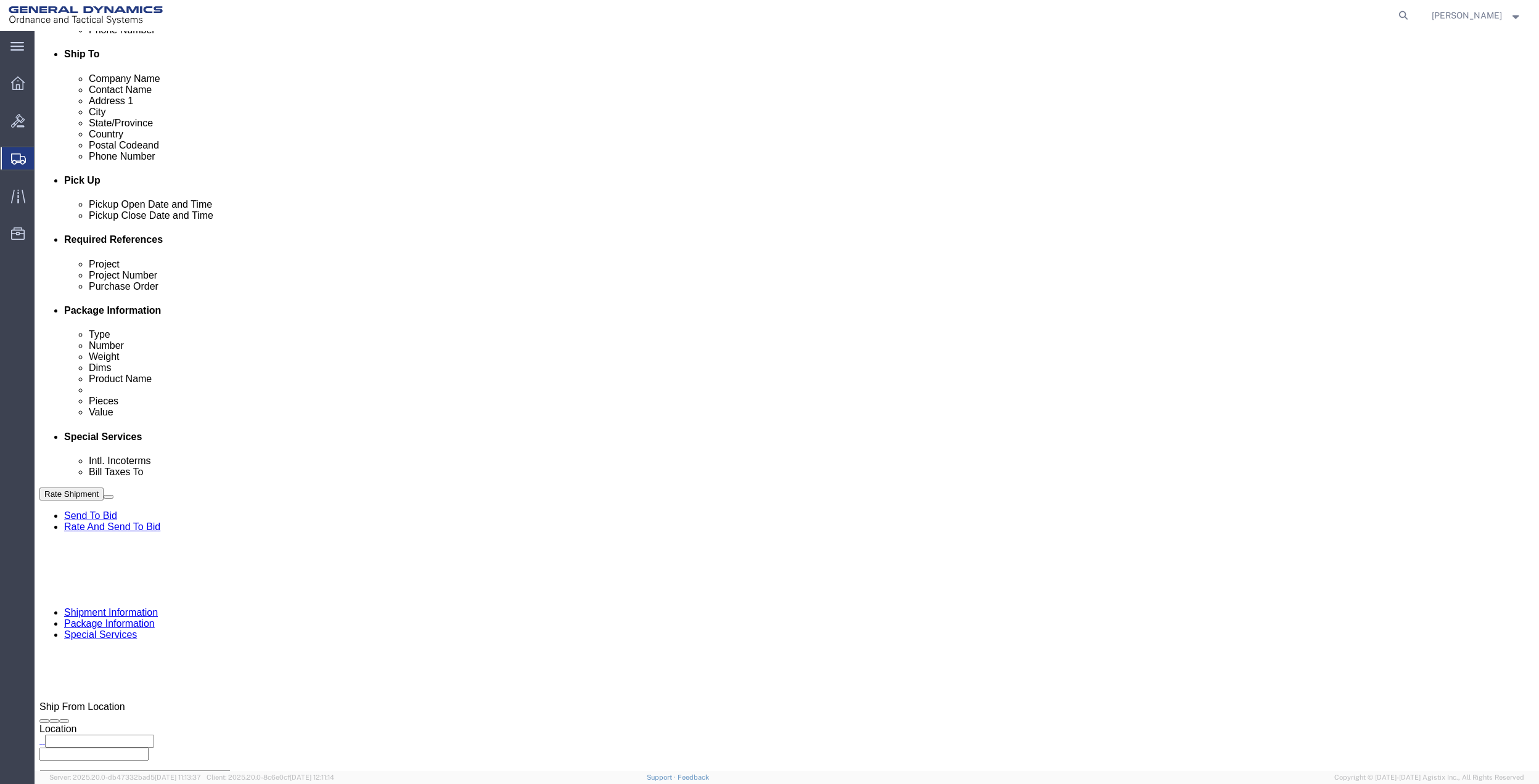
type input "GEDOTS %DATA 2 LOGISTICS"
type input "PO BOX 61050"
type input "GEDOTS %DATA 2 LOGISTICS"
type input "FORT [PERSON_NAME]"
type input "33906"
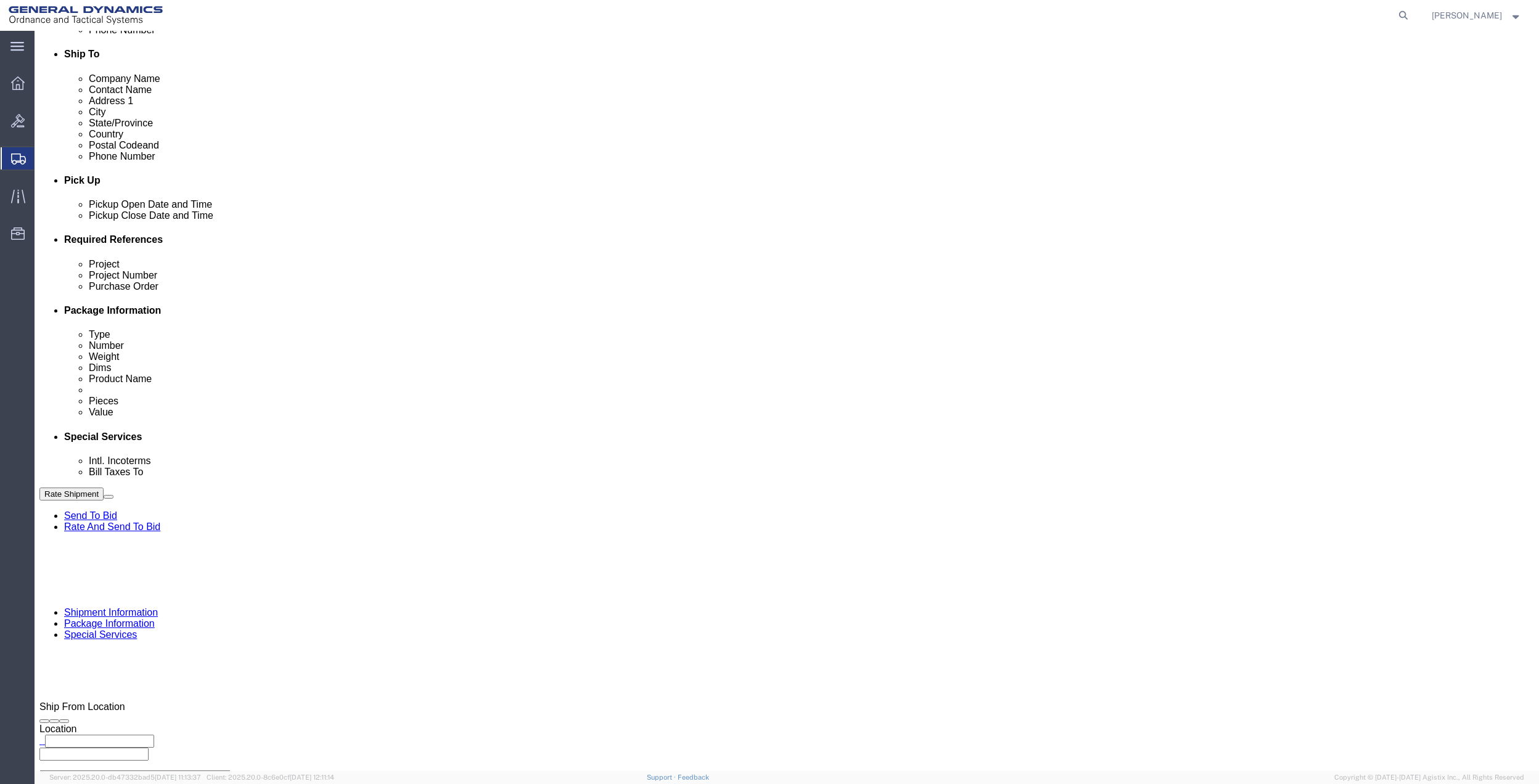
select select "FL"
type input "GEDOTS %DATA 2 LOGISTICS"
click div "Rate Shipment Send To Bid Rate And Send To Bid"
click button "Rate Shipment"
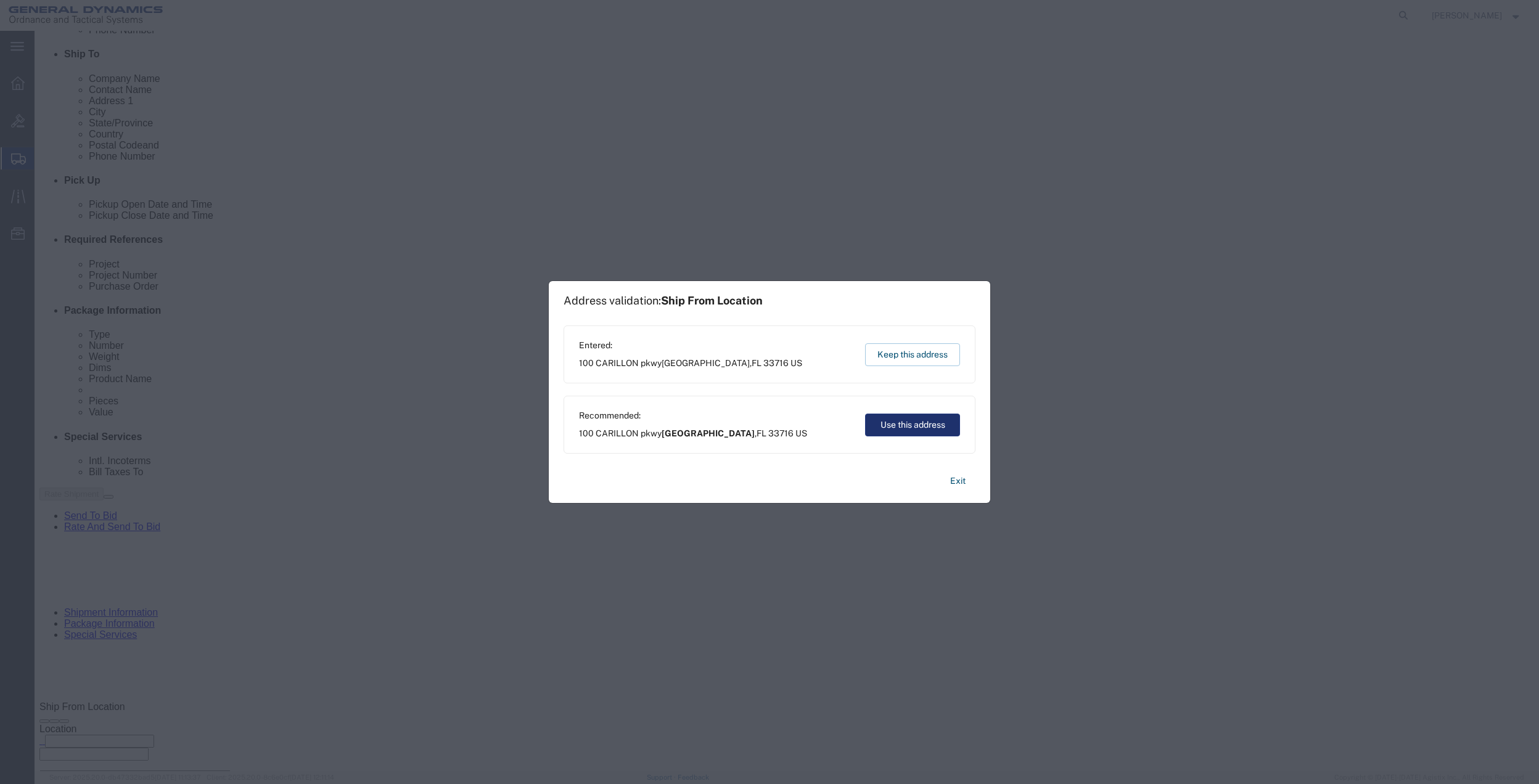
click at [906, 424] on button "Use this address" at bounding box center [912, 425] width 95 height 23
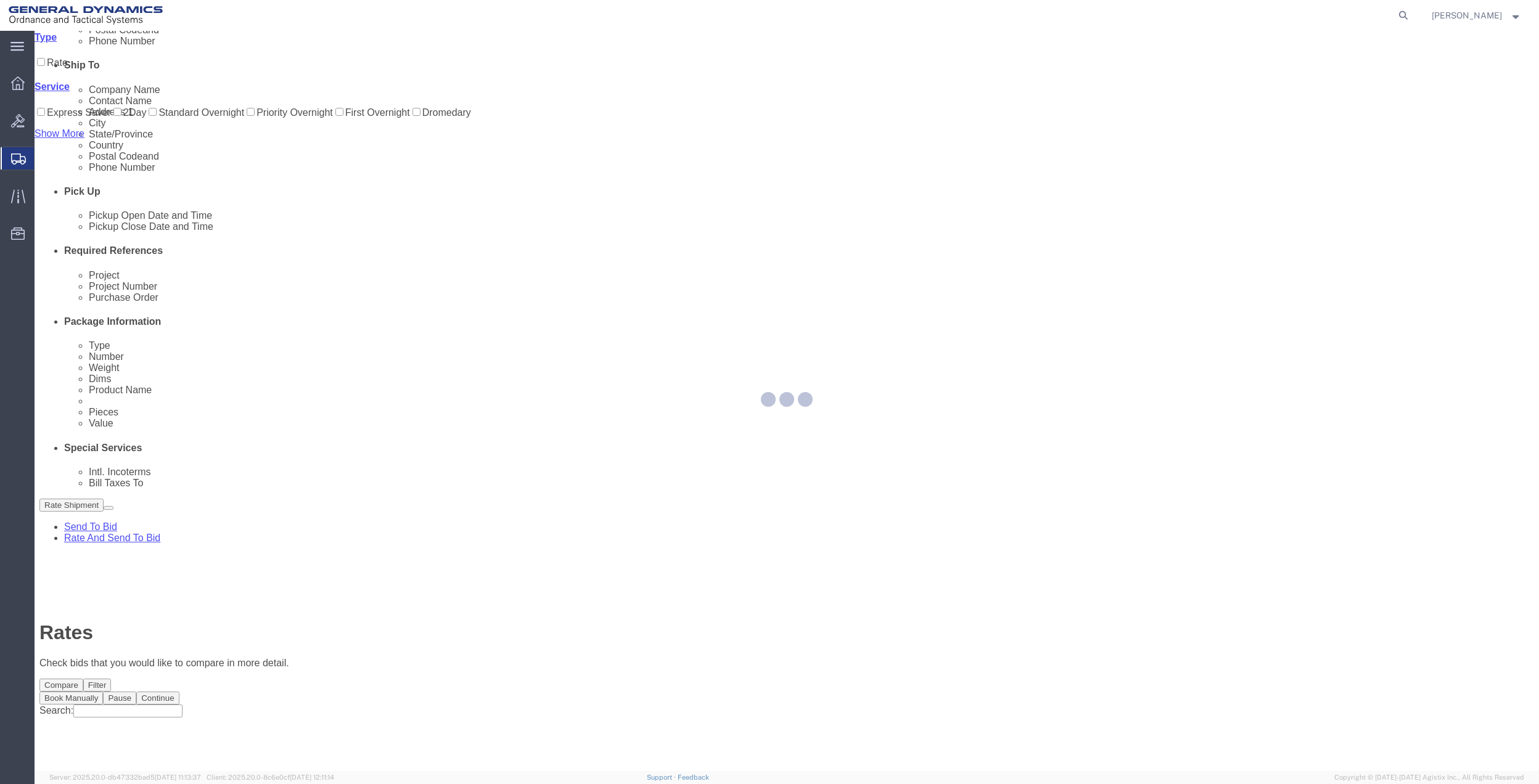
scroll to position [0, 0]
